Goal: Transaction & Acquisition: Purchase product/service

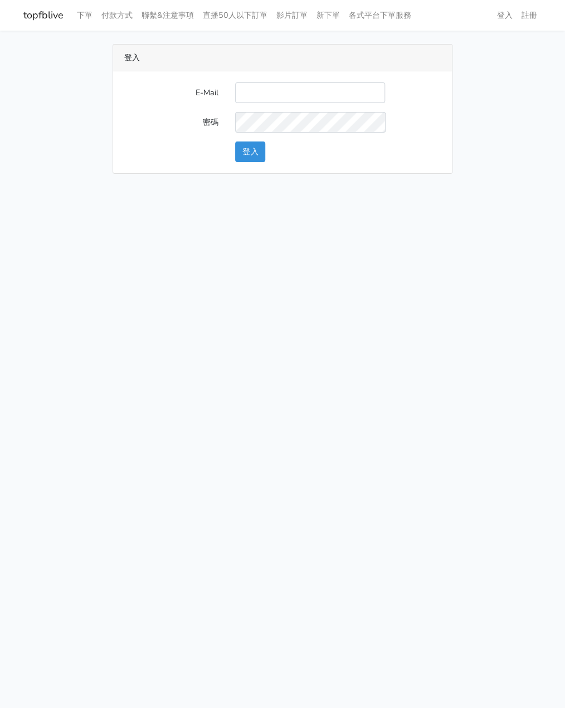
click at [264, 96] on input "E-Mail" at bounding box center [310, 92] width 150 height 21
type input "watin5408@gmail.com"
click at [252, 156] on button "登入" at bounding box center [250, 152] width 30 height 21
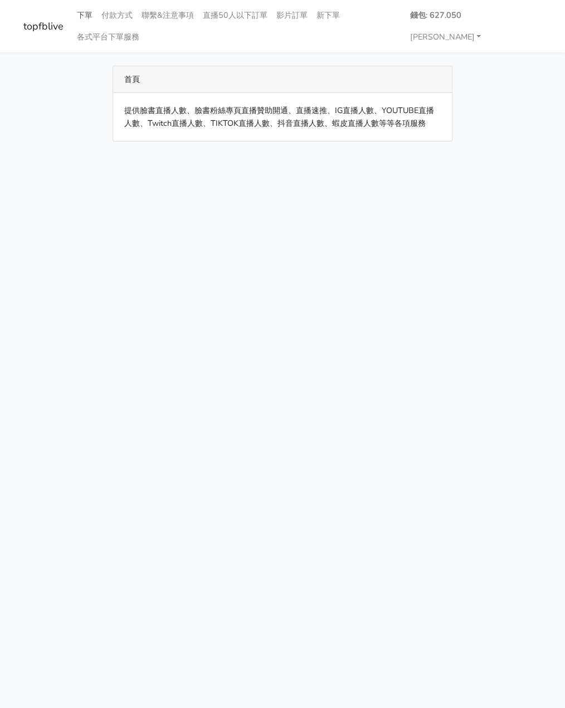
click at [87, 11] on link "下單" at bounding box center [84, 15] width 25 height 22
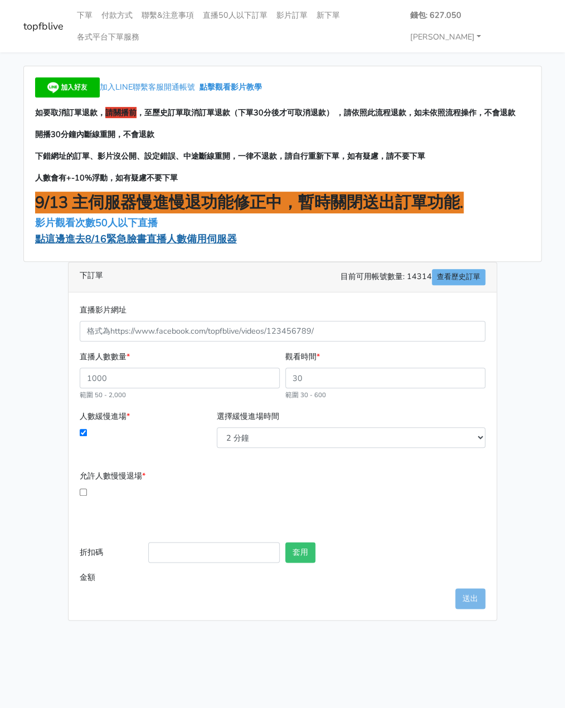
click at [159, 232] on span "點這邊進去8/16緊急臉書直播人數備用伺服器" at bounding box center [136, 238] width 202 height 13
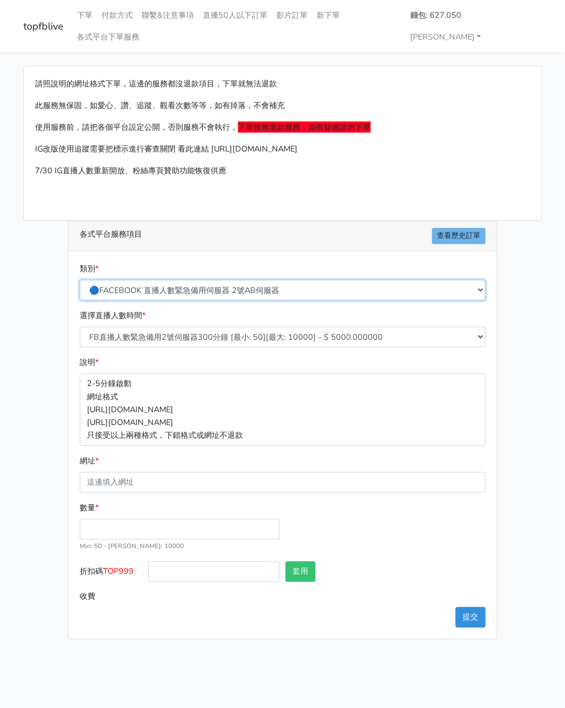
click at [204, 280] on select "🔵FACEBOOK 直播人數緊急備用伺服器 2號AB伺服器 🔵FACEBOOK 網軍專用貼文留言 安全保密 🔵9/30 FACEBOOK 直播人數緩慢進場緩慢…" at bounding box center [283, 290] width 406 height 21
select select "3/26熱門平台服務台灣粉絲IG YT FB TIKTOK"
click at [80, 280] on select "🔵FACEBOOK 直播人數緊急備用伺服器 2號AB伺服器 🔵FACEBOOK 網軍專用貼文留言 安全保密 🔵9/30 FACEBOOK 直播人數緩慢進場緩慢…" at bounding box center [283, 290] width 406 height 21
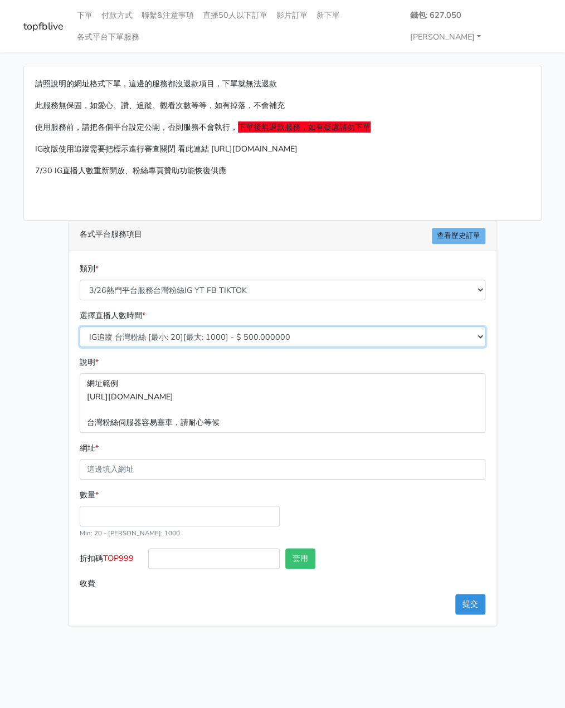
click at [171, 327] on select "IG追蹤 台灣粉絲 [最小: 20][最大: 1000] - $ 500.000000 IG愛心 台灣粉絲 [最小: 20][最大: 1000] - $ 35…" at bounding box center [283, 337] width 406 height 21
select select "669"
click at [80, 327] on select "IG追蹤 台灣粉絲 [最小: 20][最大: 1000] - $ 500.000000 IG愛心 台灣粉絲 [最小: 20][最大: 1000] - $ 35…" at bounding box center [283, 337] width 406 height 21
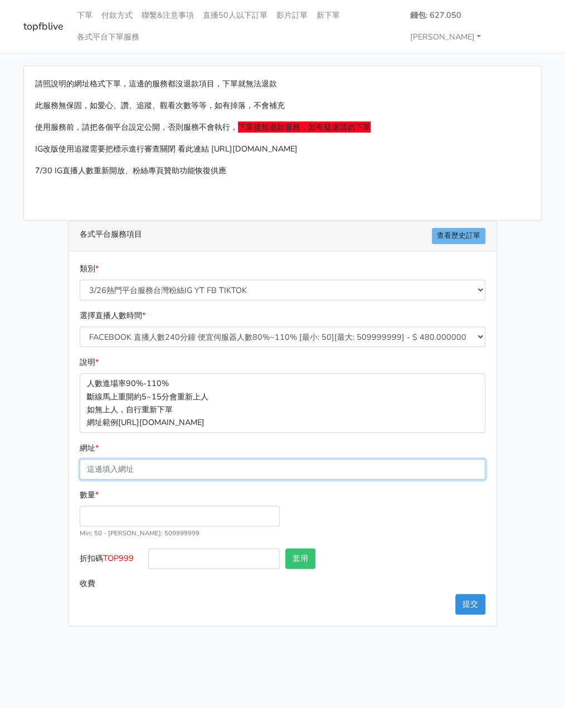
click at [118, 459] on input "網址 *" at bounding box center [283, 469] width 406 height 21
paste input "[URL][DOMAIN_NAME]"
type input "[URL][DOMAIN_NAME]"
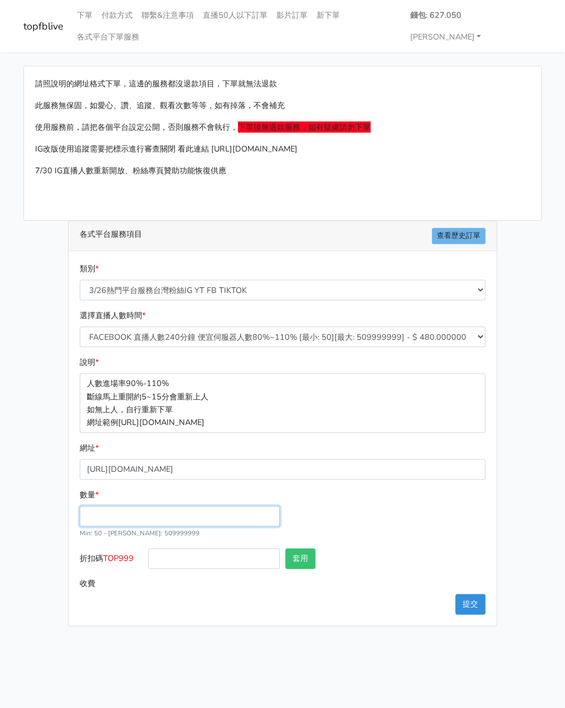
click at [117, 506] on input "數量 *" at bounding box center [180, 516] width 200 height 21
type input "200"
type input "96.000"
drag, startPoint x: 136, startPoint y: 535, endPoint x: 105, endPoint y: 538, distance: 31.3
click at [105, 548] on label "折扣碼 TOP999" at bounding box center [111, 560] width 69 height 25
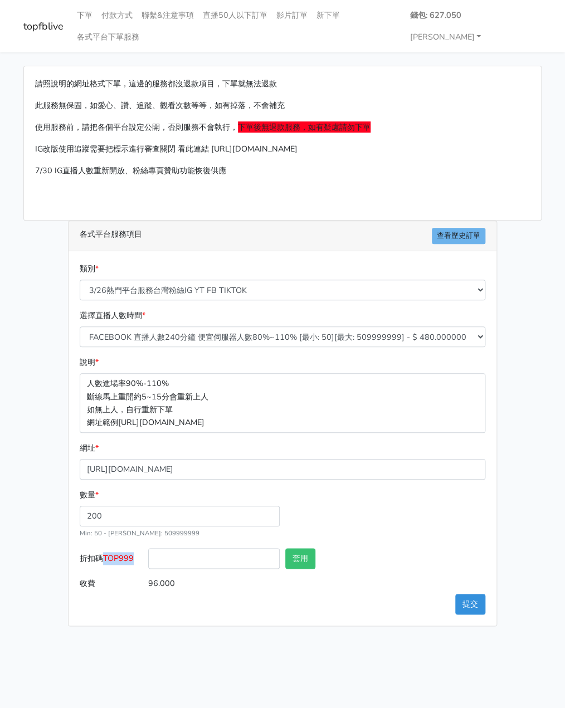
copy span "TOP999"
click at [192, 548] on input "折扣碼 TOP999" at bounding box center [214, 558] width 132 height 21
paste input "TOP999"
type input "TOP999"
click at [307, 548] on button "套用" at bounding box center [300, 558] width 30 height 21
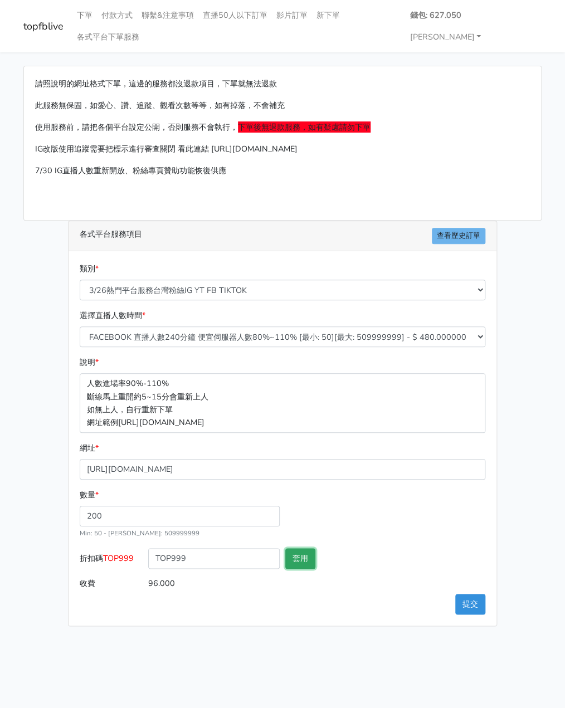
type input "套用失敗"
click at [473, 594] on button "提交" at bounding box center [470, 604] width 30 height 21
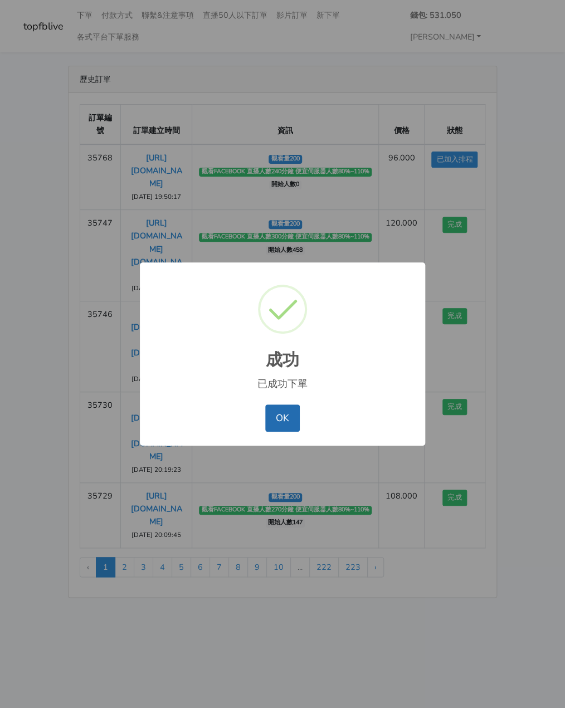
click at [279, 414] on button "OK" at bounding box center [282, 418] width 34 height 27
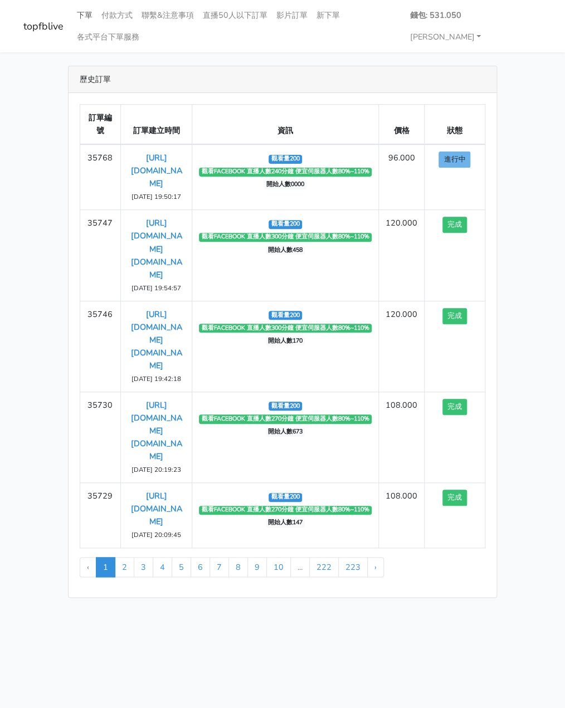
click at [86, 15] on link "下單" at bounding box center [84, 15] width 25 height 22
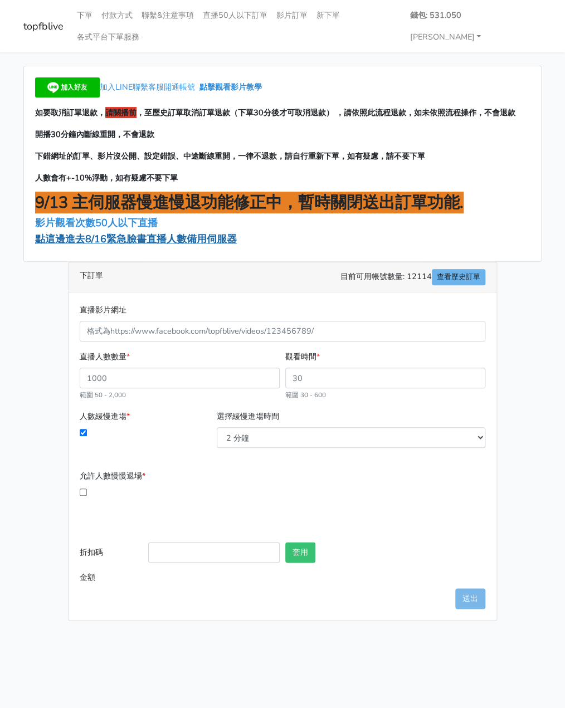
click at [107, 232] on span "點這邊進去8/16緊急臉書直播人數備用伺服器" at bounding box center [136, 238] width 202 height 13
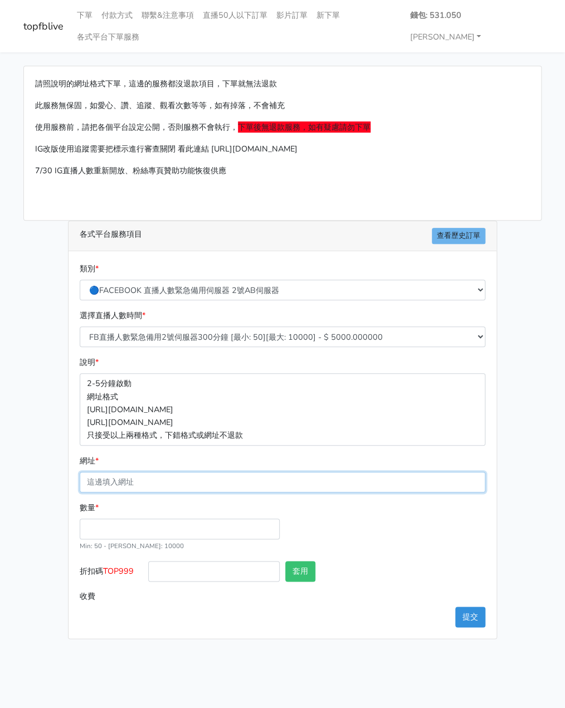
click at [147, 472] on input "網址 *" at bounding box center [283, 482] width 406 height 21
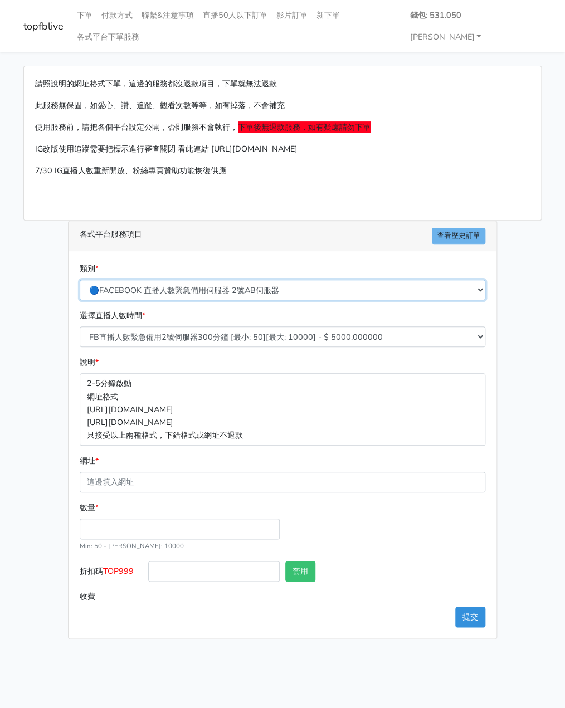
click at [200, 280] on select "🔵FACEBOOK 直播人數緊急備用伺服器 2號AB伺服器 🔵FACEBOOK 網軍專用貼文留言 安全保密 🔵9/30 FACEBOOK 直播人數緩慢進場緩慢…" at bounding box center [283, 290] width 406 height 21
select select "3/26熱門平台服務台灣粉絲IG YT FB TIKTOK"
click at [80, 280] on select "🔵FACEBOOK 直播人數緊急備用伺服器 2號AB伺服器 🔵FACEBOOK 網軍專用貼文留言 安全保密 🔵9/30 FACEBOOK 直播人數緩慢進場緩慢…" at bounding box center [283, 290] width 406 height 21
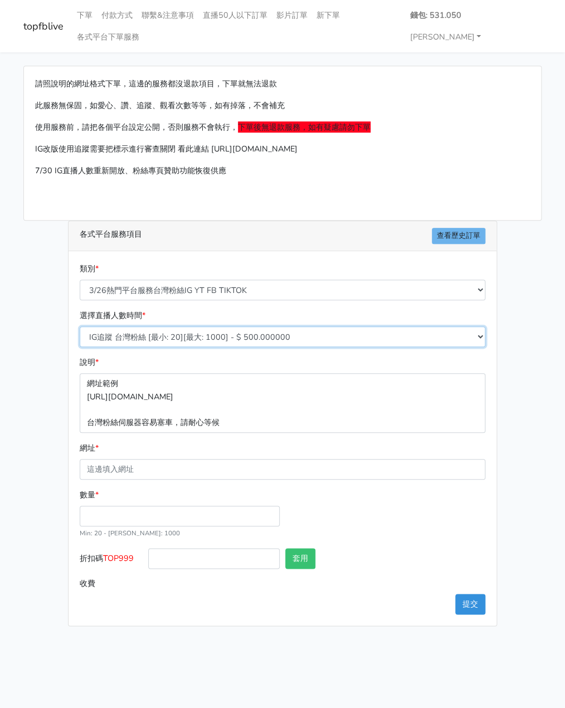
click at [181, 327] on select "IG追蹤 台灣粉絲 [最小: 20][最大: 1000] - $ 500.000000 IG愛心 台灣粉絲 [最小: 20][最大: 1000] - $ 35…" at bounding box center [283, 337] width 406 height 21
select select "669"
click at [80, 327] on select "IG追蹤 台灣粉絲 [最小: 20][最大: 1000] - $ 500.000000 IG愛心 台灣粉絲 [最小: 20][最大: 1000] - $ 35…" at bounding box center [283, 337] width 406 height 21
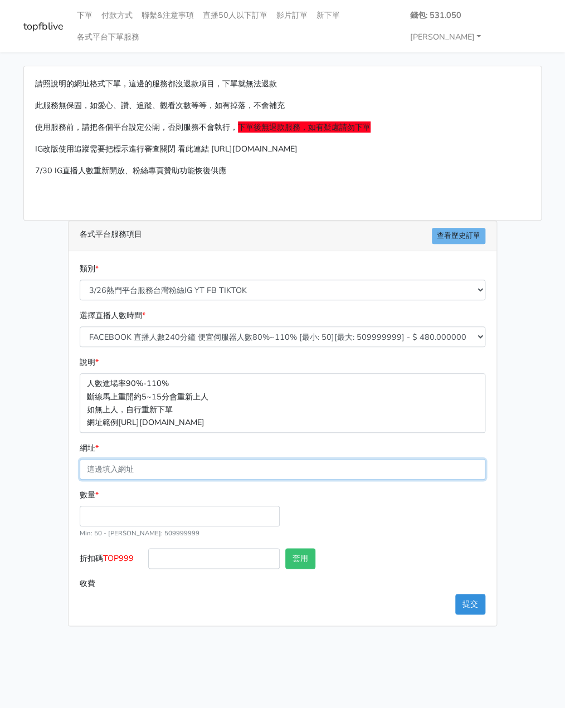
click at [128, 459] on input "網址 *" at bounding box center [283, 469] width 406 height 21
paste input "[URL][DOMAIN_NAME][DOMAIN_NAME]"
type input "[URL][DOMAIN_NAME][DOMAIN_NAME]"
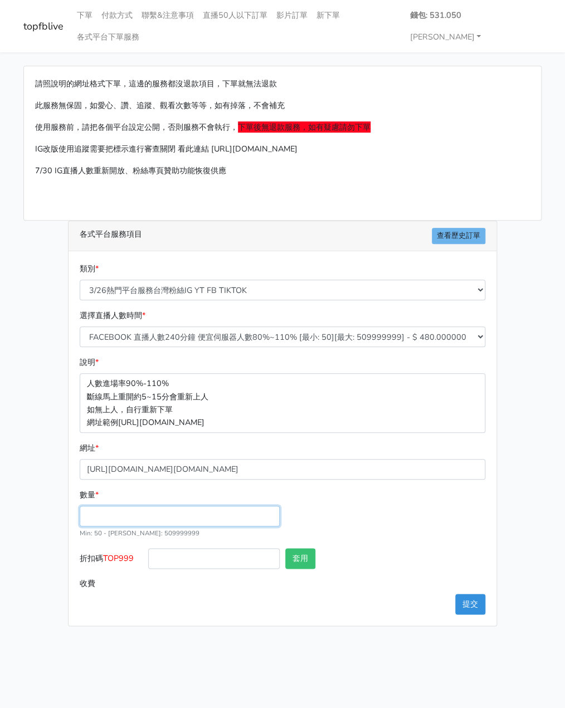
click at [118, 506] on input "數量 *" at bounding box center [180, 516] width 200 height 21
type input "200"
type input "96.000"
drag, startPoint x: 138, startPoint y: 533, endPoint x: 107, endPoint y: 538, distance: 31.1
click at [107, 548] on label "折扣碼 TOP999" at bounding box center [111, 560] width 69 height 25
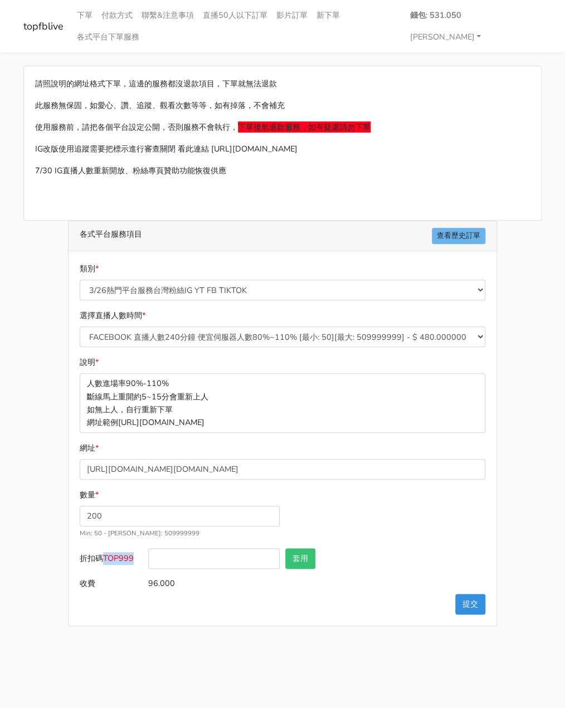
copy span "TOP999"
click at [198, 548] on input "折扣碼 TOP999" at bounding box center [214, 558] width 132 height 21
paste input "TOP999"
type input "TOP999"
click at [308, 548] on button "套用" at bounding box center [300, 558] width 30 height 21
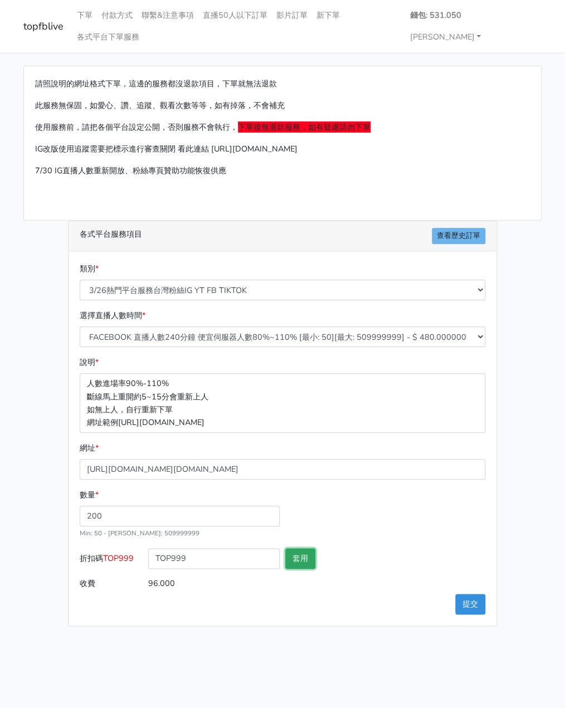
type input "套用失敗"
click at [482, 594] on button "提交" at bounding box center [470, 604] width 30 height 21
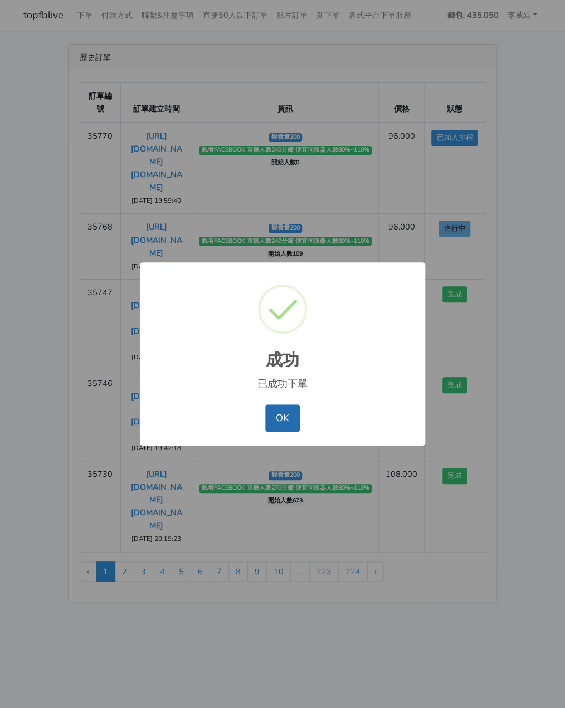
click at [281, 421] on button "OK" at bounding box center [282, 418] width 34 height 27
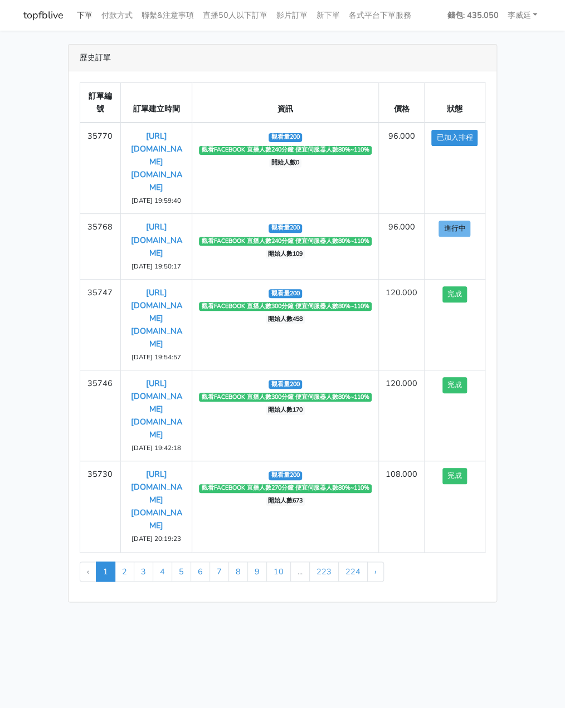
click at [82, 13] on link "下單" at bounding box center [84, 15] width 25 height 22
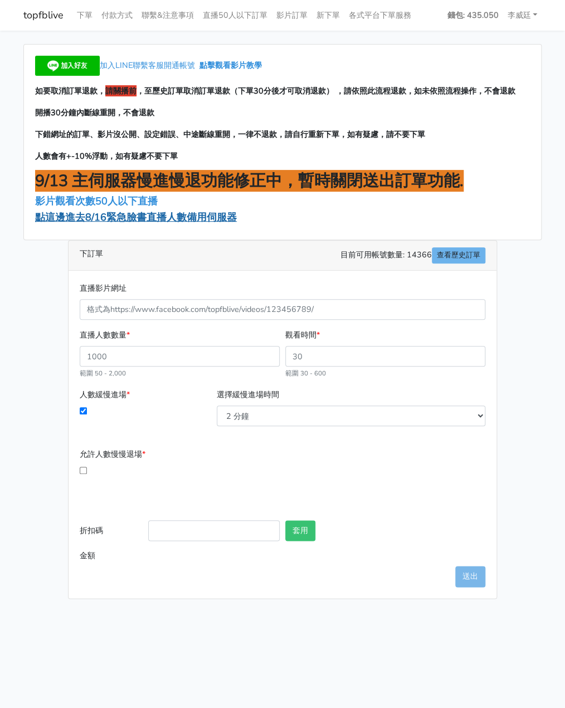
click at [120, 218] on span "點這邊進去8/16緊急臉書直播人數備用伺服器" at bounding box center [136, 217] width 202 height 13
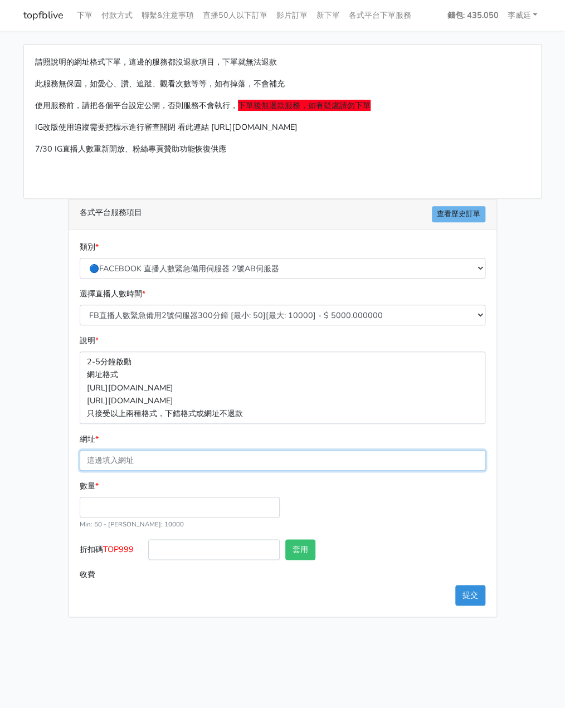
click at [116, 459] on input "網址 *" at bounding box center [283, 460] width 406 height 21
paste input "[URL][DOMAIN_NAME][DOMAIN_NAME]"
type input "[URL][DOMAIN_NAME][DOMAIN_NAME]"
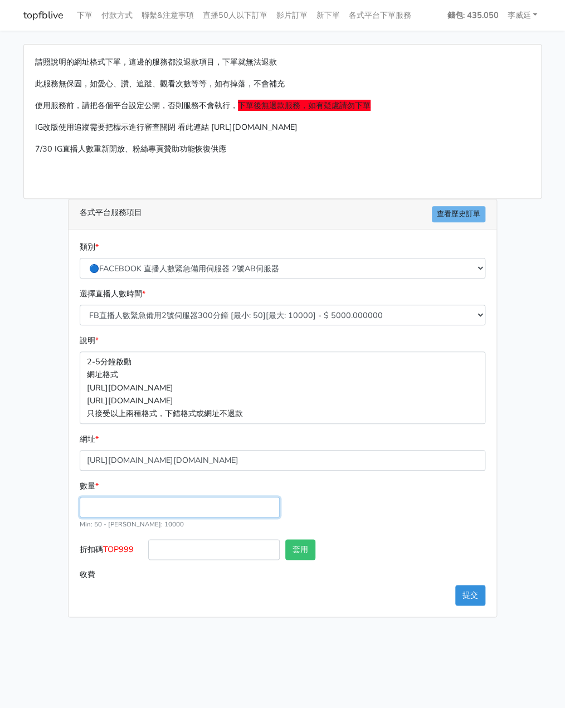
click at [106, 514] on input "數量 *" at bounding box center [180, 507] width 200 height 21
type input "100"
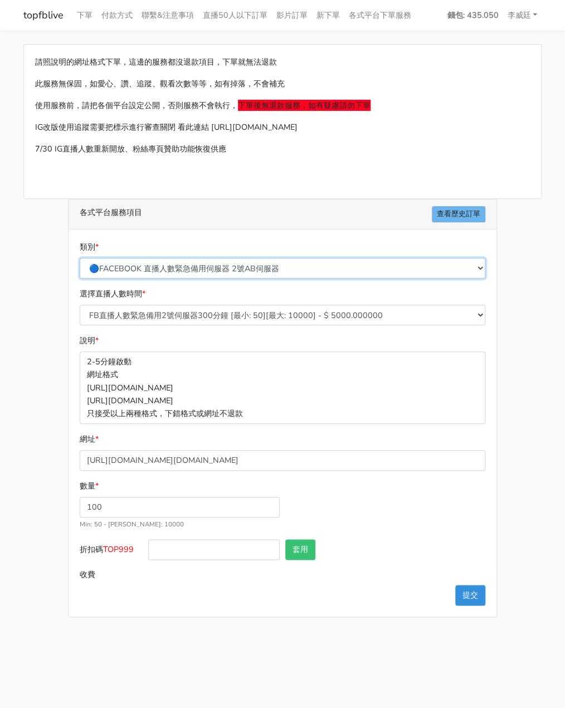
type input "500.000"
click at [284, 271] on select "🔵FACEBOOK 直播人數緊急備用伺服器 2號AB伺服器 🔵FACEBOOK 網軍專用貼文留言 安全保密 🔵9/30 FACEBOOK 直播人數緩慢進場緩慢…" at bounding box center [283, 268] width 406 height 21
select select "3/26熱門平台服務台灣粉絲IG YT FB TIKTOK"
click at [80, 258] on select "🔵FACEBOOK 直播人數緊急備用伺服器 2號AB伺服器 🔵FACEBOOK 網軍專用貼文留言 安全保密 🔵9/30 FACEBOOK 直播人數緩慢進場緩慢…" at bounding box center [283, 268] width 406 height 21
type input "50.000"
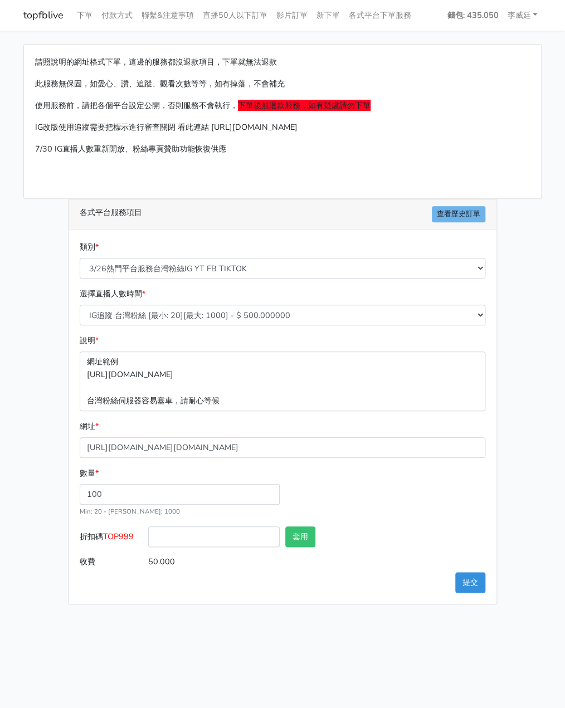
click at [134, 536] on span "TOP999" at bounding box center [118, 536] width 31 height 11
click at [148, 536] on input "折扣碼 TOP999" at bounding box center [214, 537] width 132 height 21
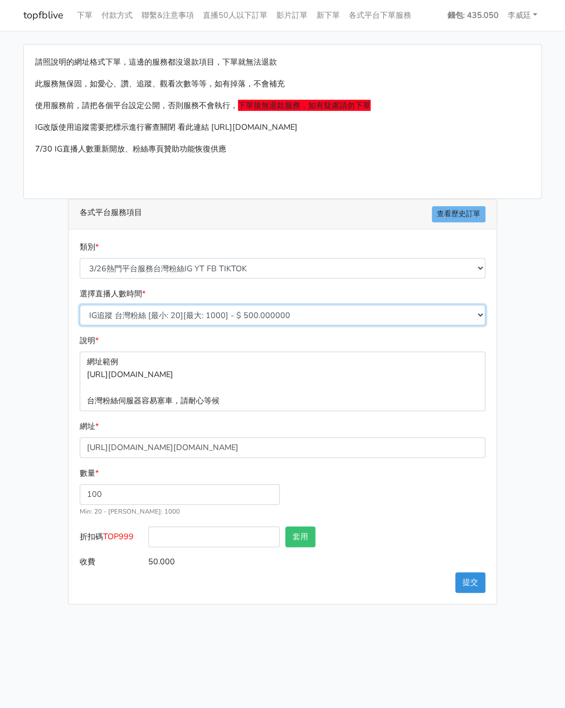
click at [211, 316] on select "IG追蹤 台灣粉絲 [最小: 20][最大: 1000] - $ 500.000000 IG愛心 台灣粉絲 [最小: 20][最大: 1000] - $ 35…" at bounding box center [283, 315] width 406 height 21
select select "669"
click at [80, 305] on select "IG追蹤 台灣粉絲 [最小: 20][最大: 1000] - $ 500.000000 IG愛心 台灣粉絲 [最小: 20][最大: 1000] - $ 35…" at bounding box center [283, 315] width 406 height 21
type input "48.000"
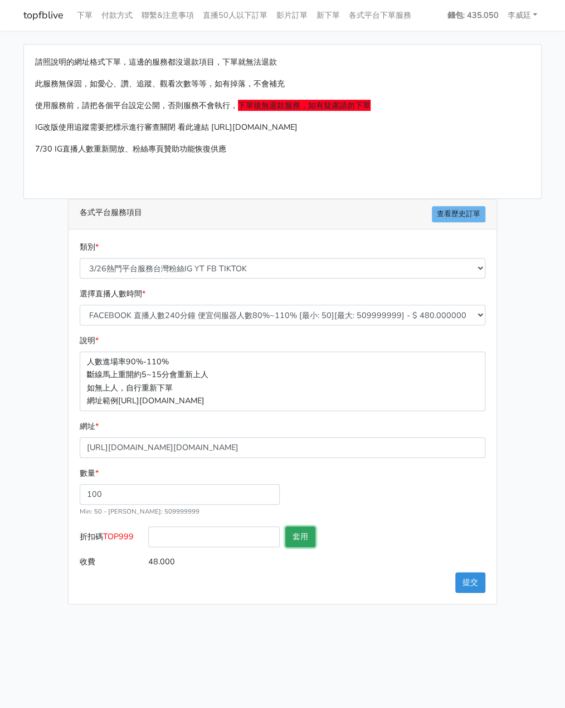
click at [300, 532] on button "套用" at bounding box center [300, 537] width 30 height 21
click at [484, 582] on button "提交" at bounding box center [470, 582] width 30 height 21
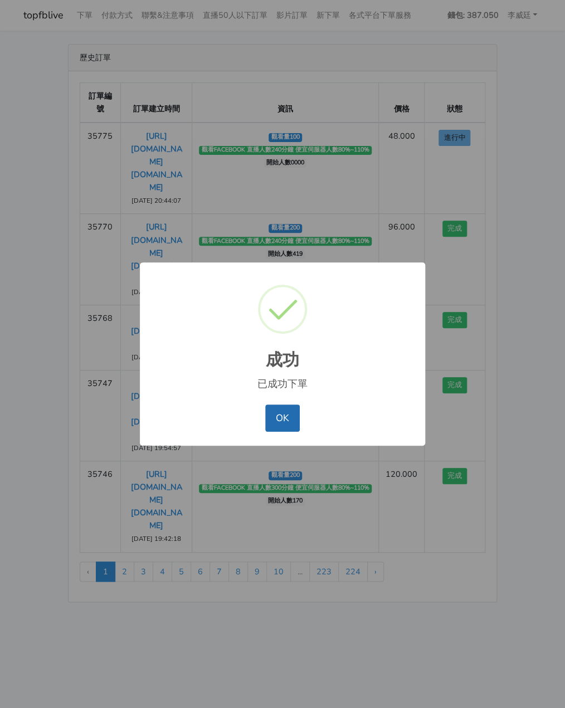
click at [286, 418] on button "OK" at bounding box center [282, 418] width 34 height 27
